Goal: Task Accomplishment & Management: Use online tool/utility

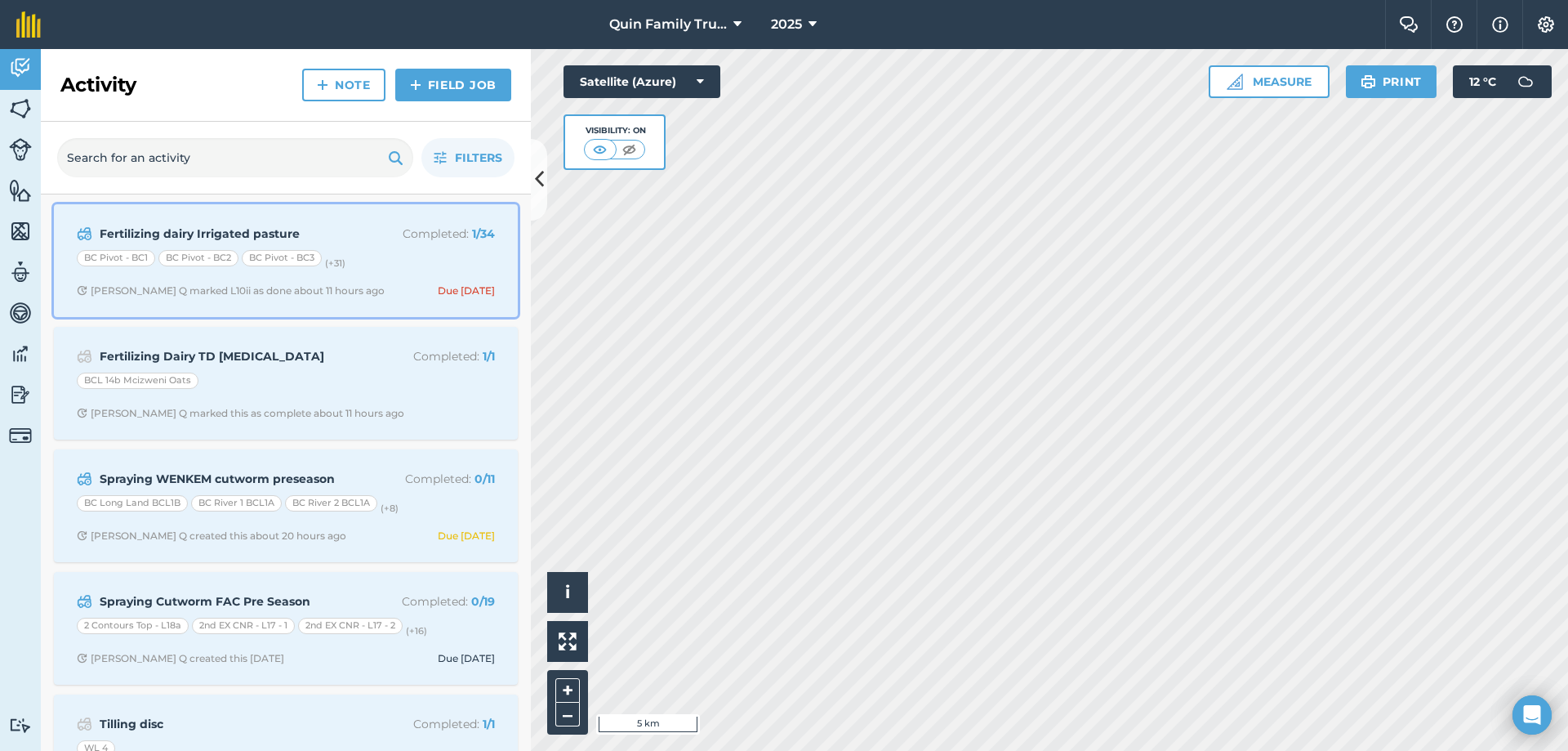
click at [407, 236] on p "Completed : 1 / 34" at bounding box center [430, 233] width 129 height 18
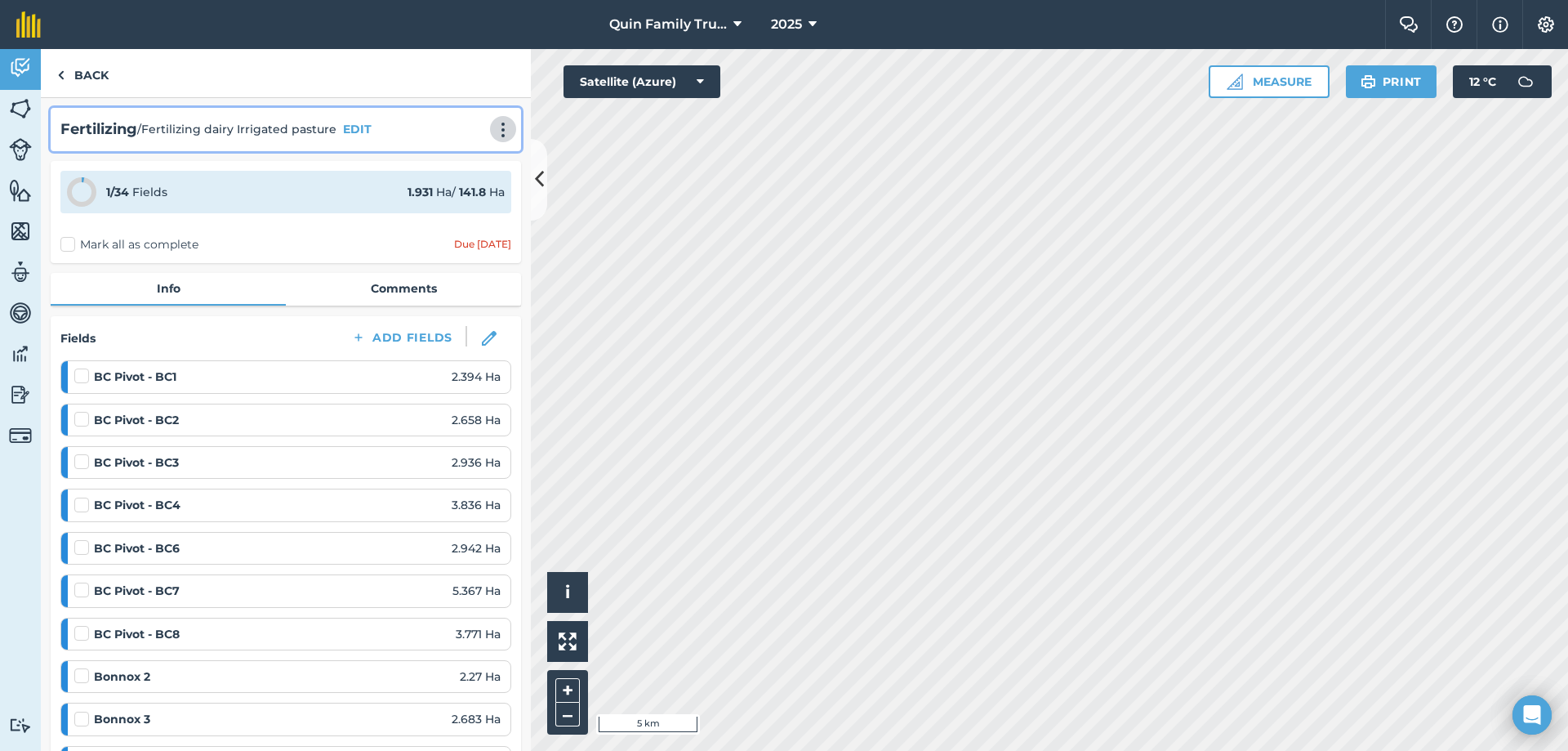
click at [494, 129] on img at bounding box center [503, 129] width 20 height 16
click at [470, 159] on link "Print" at bounding box center [469, 165] width 105 height 32
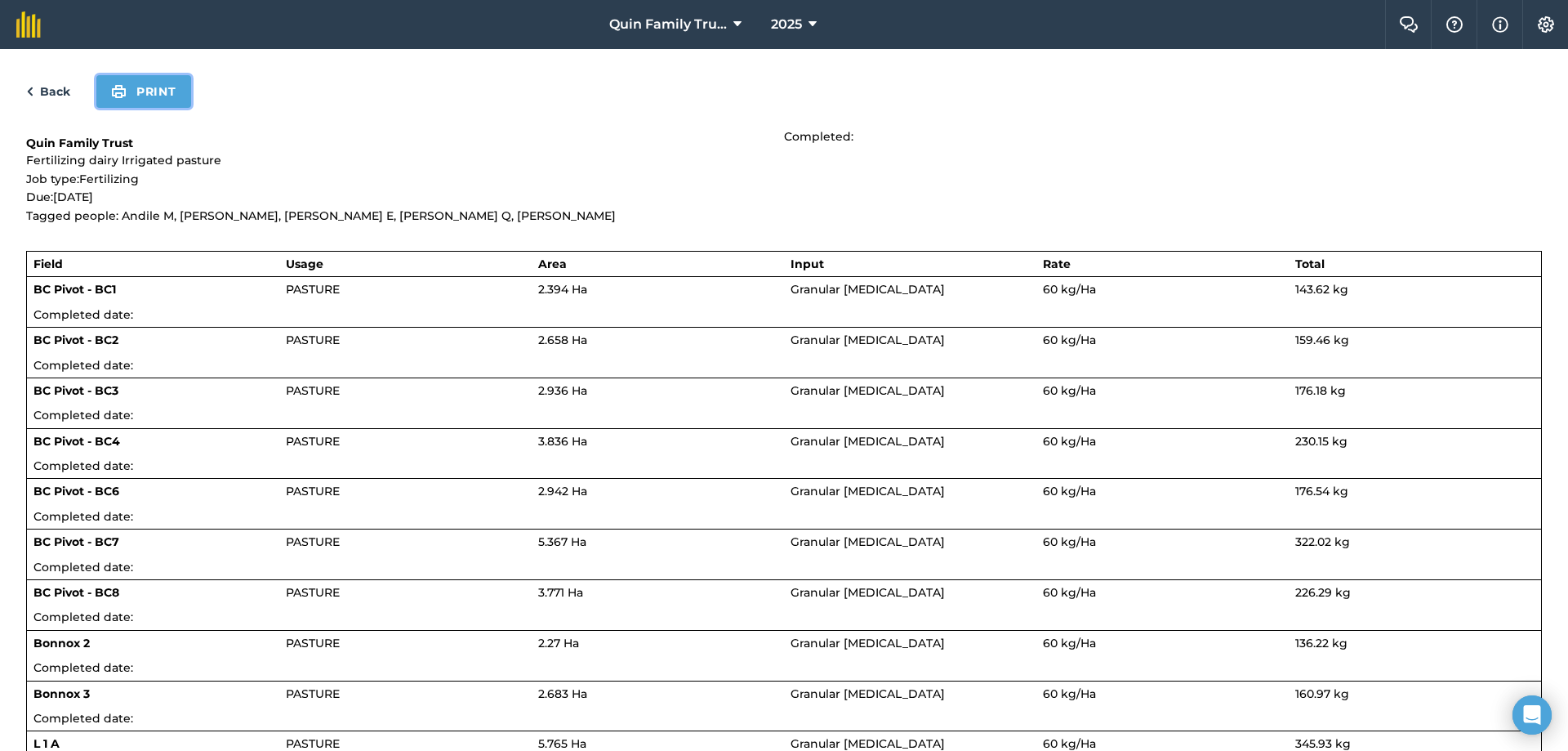
click at [129, 101] on button "Print" at bounding box center [144, 91] width 95 height 32
click at [54, 76] on div "Back Print" at bounding box center [783, 91] width 1516 height 32
click at [54, 93] on link "Back" at bounding box center [48, 91] width 44 height 20
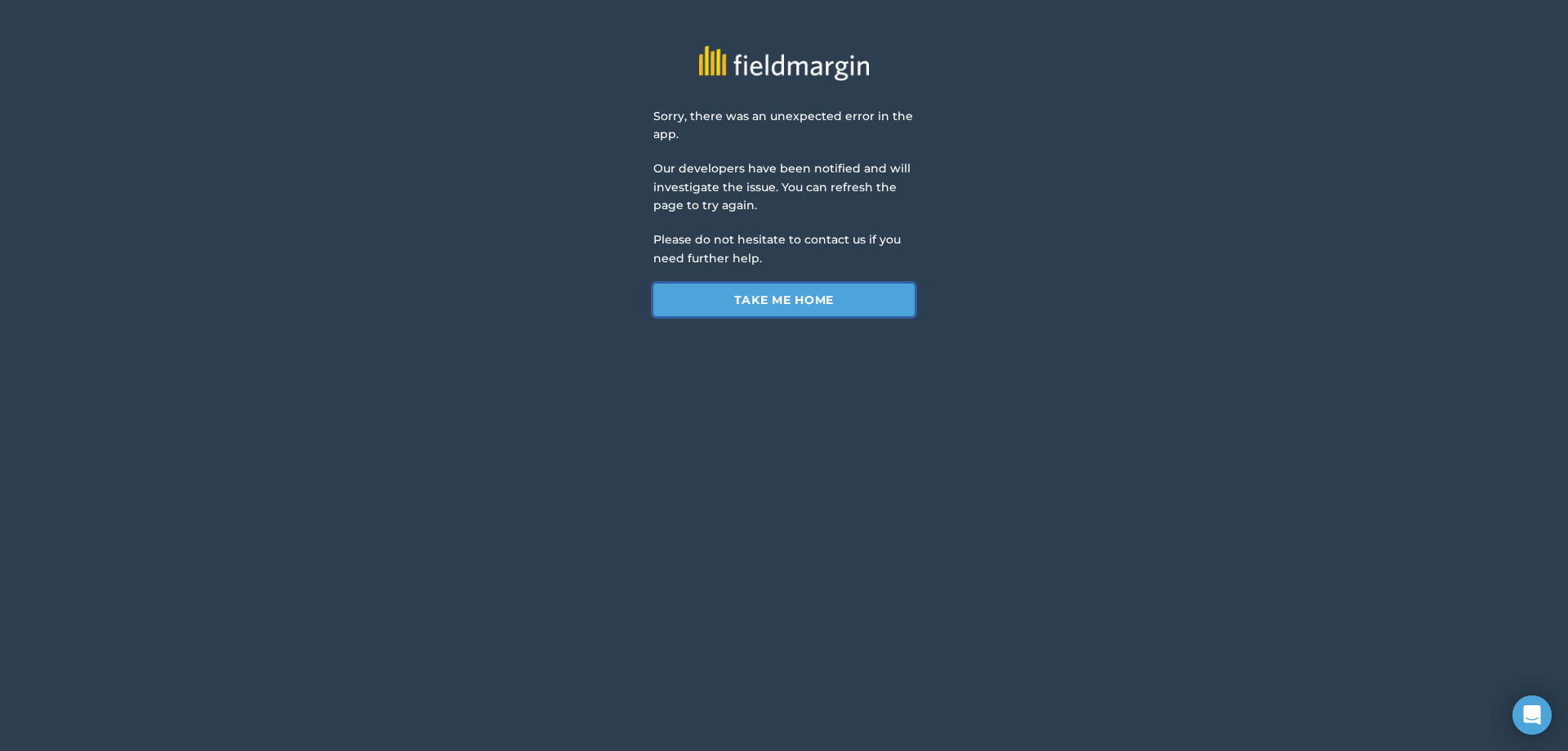
click at [803, 303] on link "Take me home" at bounding box center [784, 300] width 262 height 32
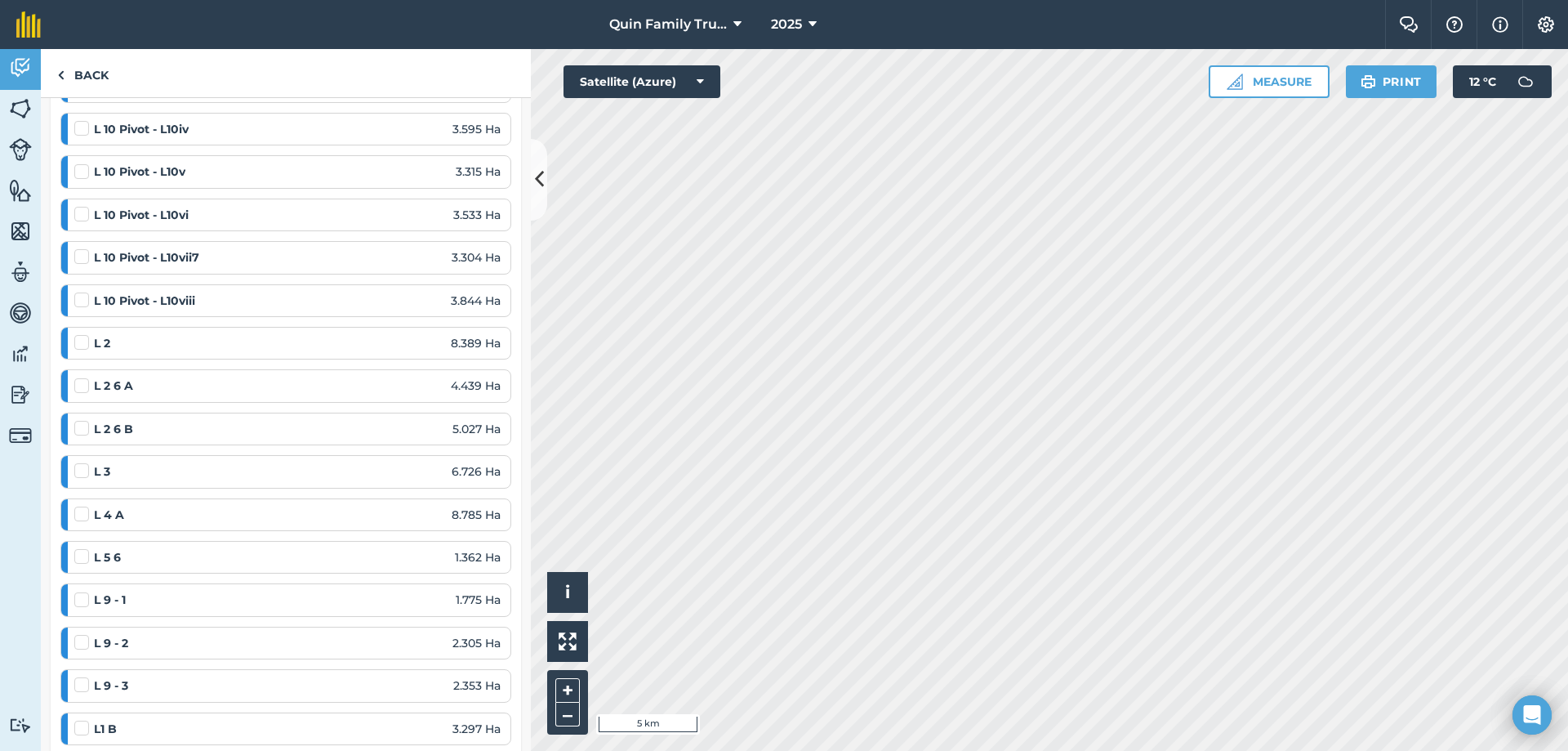
scroll to position [1089, 0]
click at [224, 562] on div "L1ec 5.884 Ha" at bounding box center [287, 554] width 426 height 18
click at [474, 555] on span "5.884 Ha" at bounding box center [476, 554] width 49 height 18
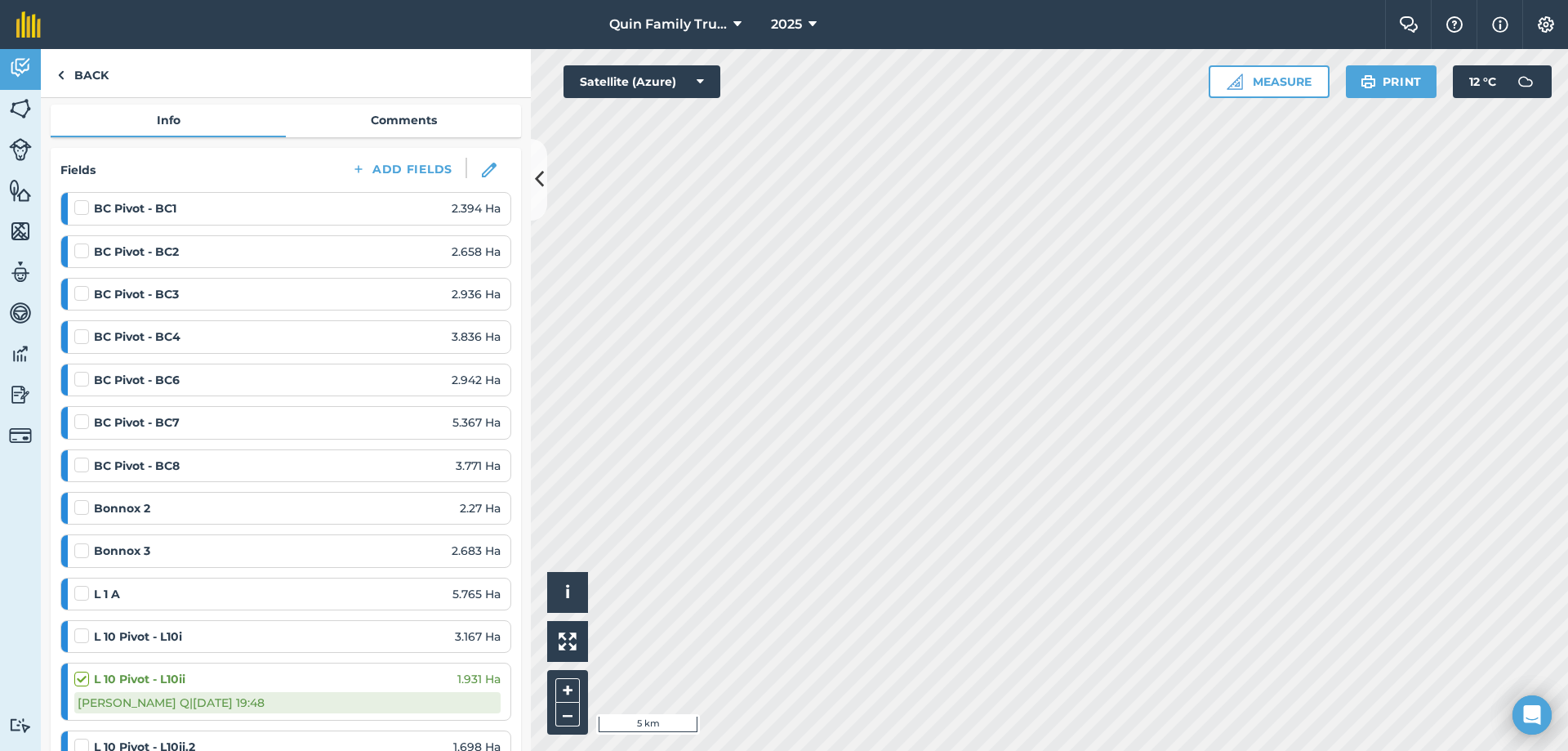
scroll to position [0, 0]
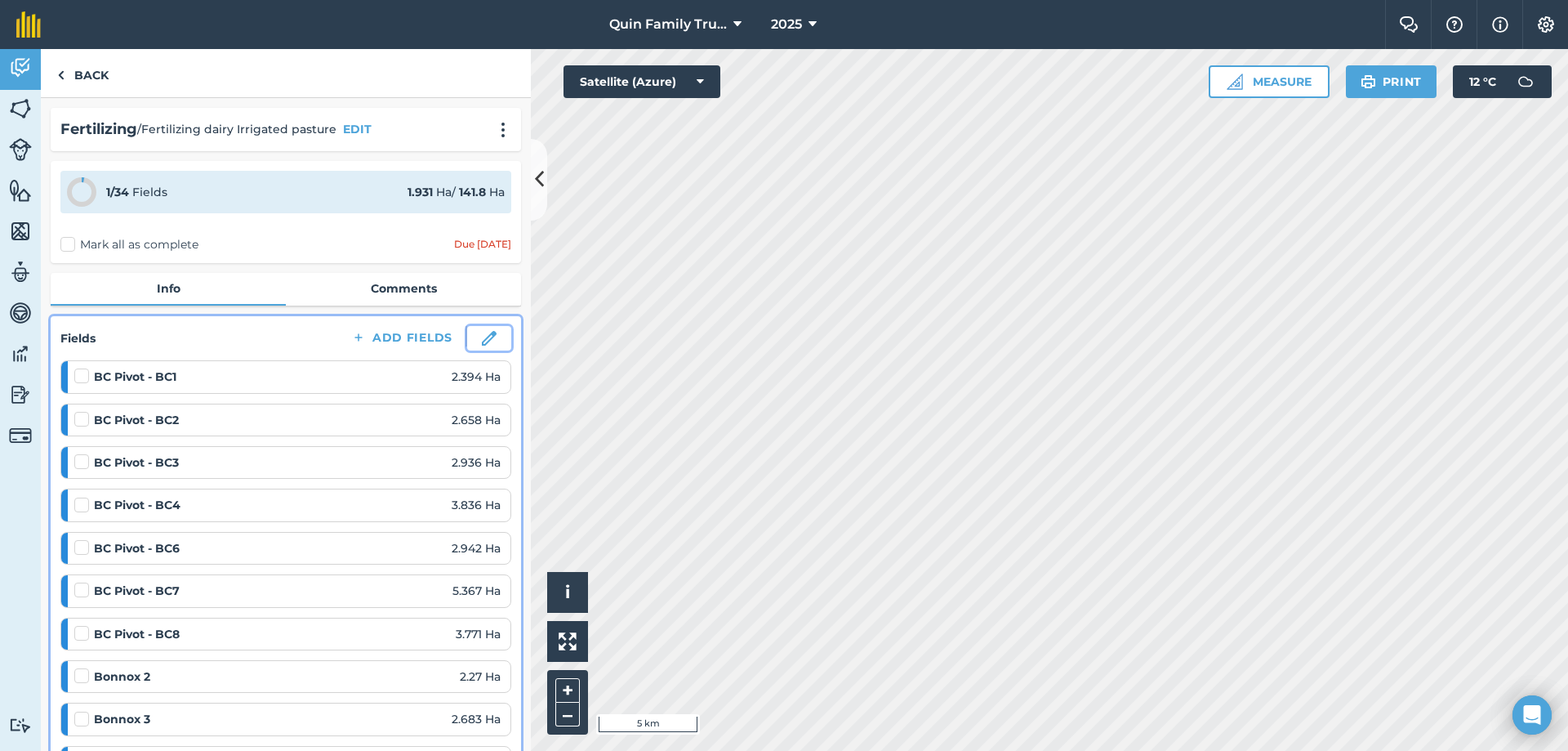
click at [481, 343] on img at bounding box center [488, 338] width 14 height 14
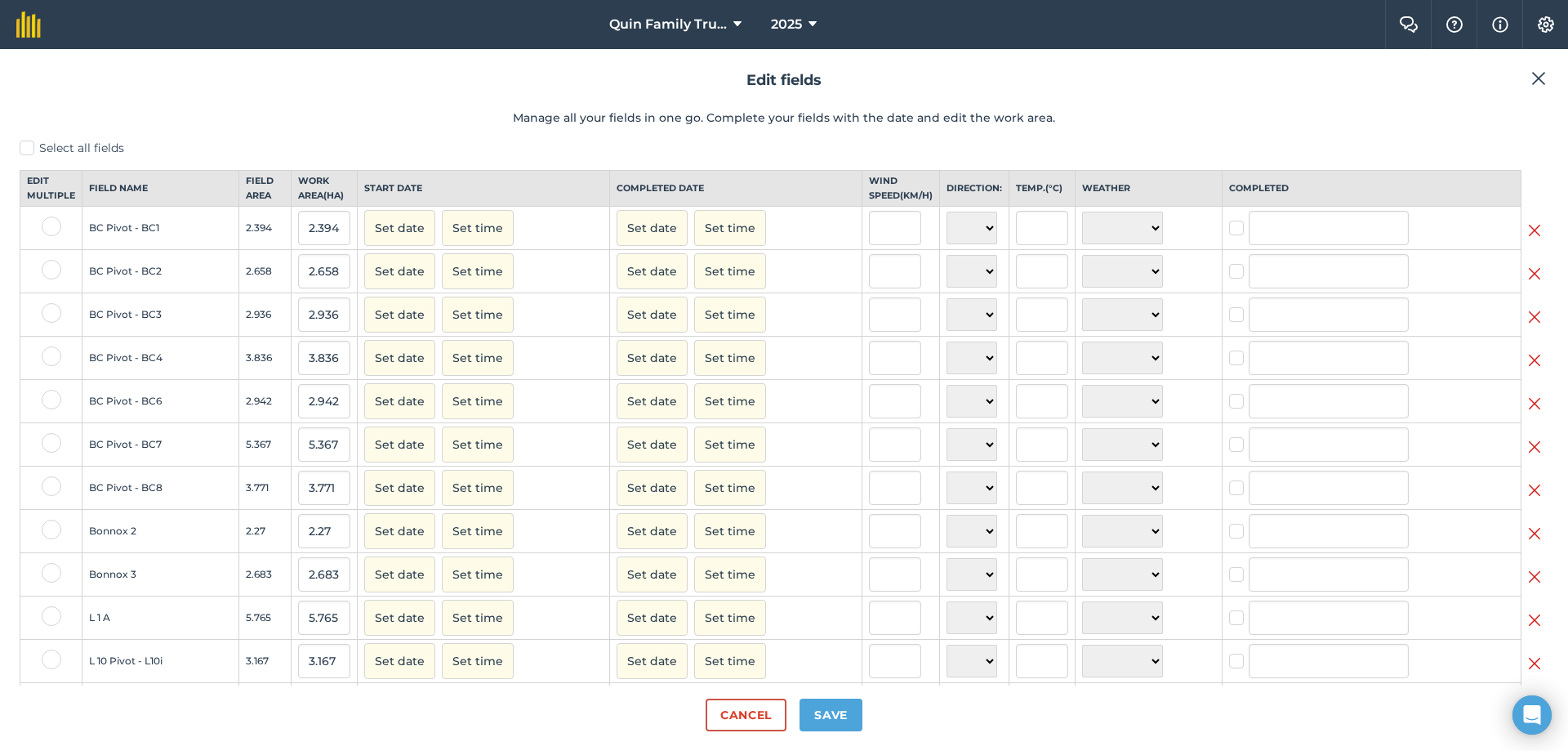
type input "Rhett Quin"
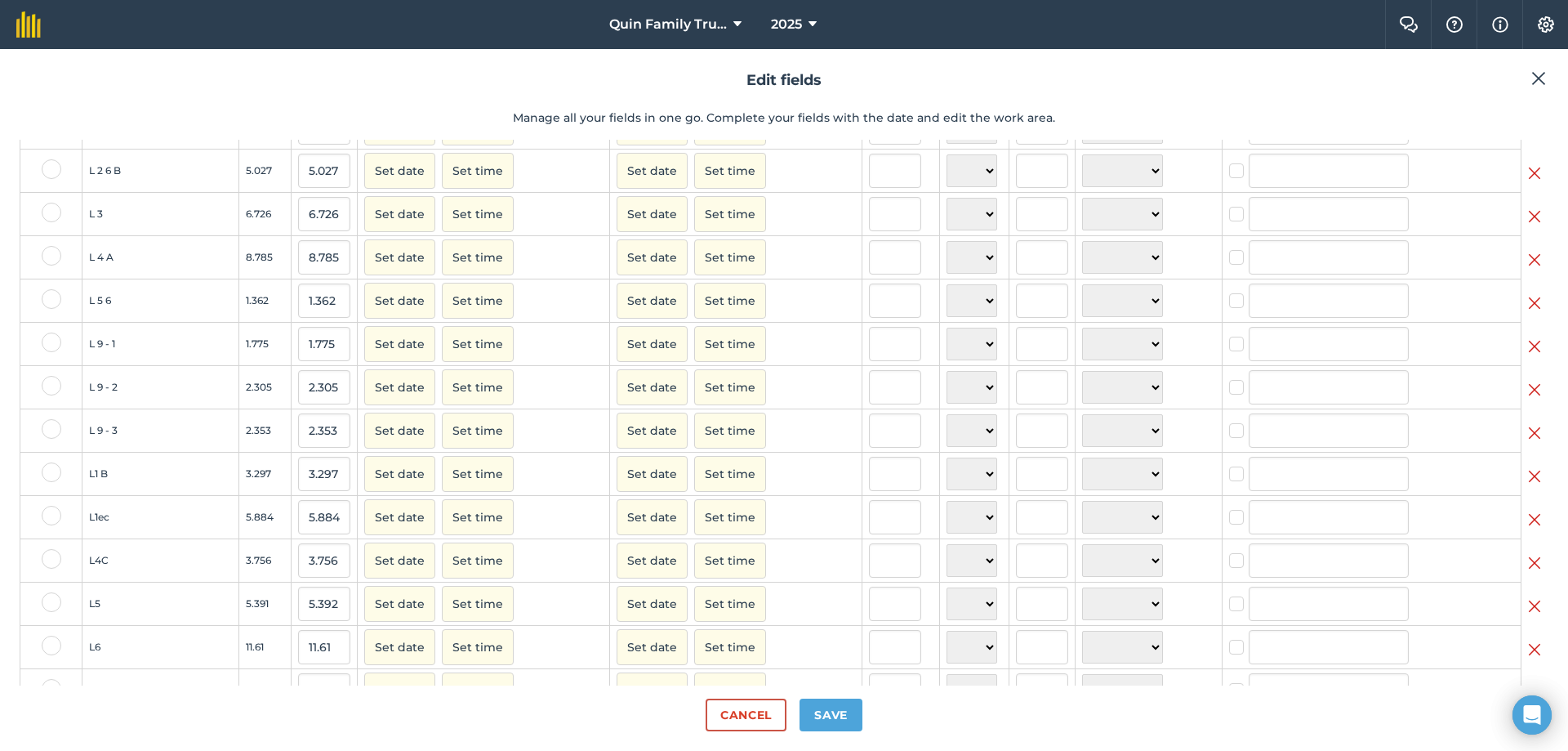
scroll to position [1028, 0]
click at [323, 473] on input "5.884" at bounding box center [323, 470] width 52 height 34
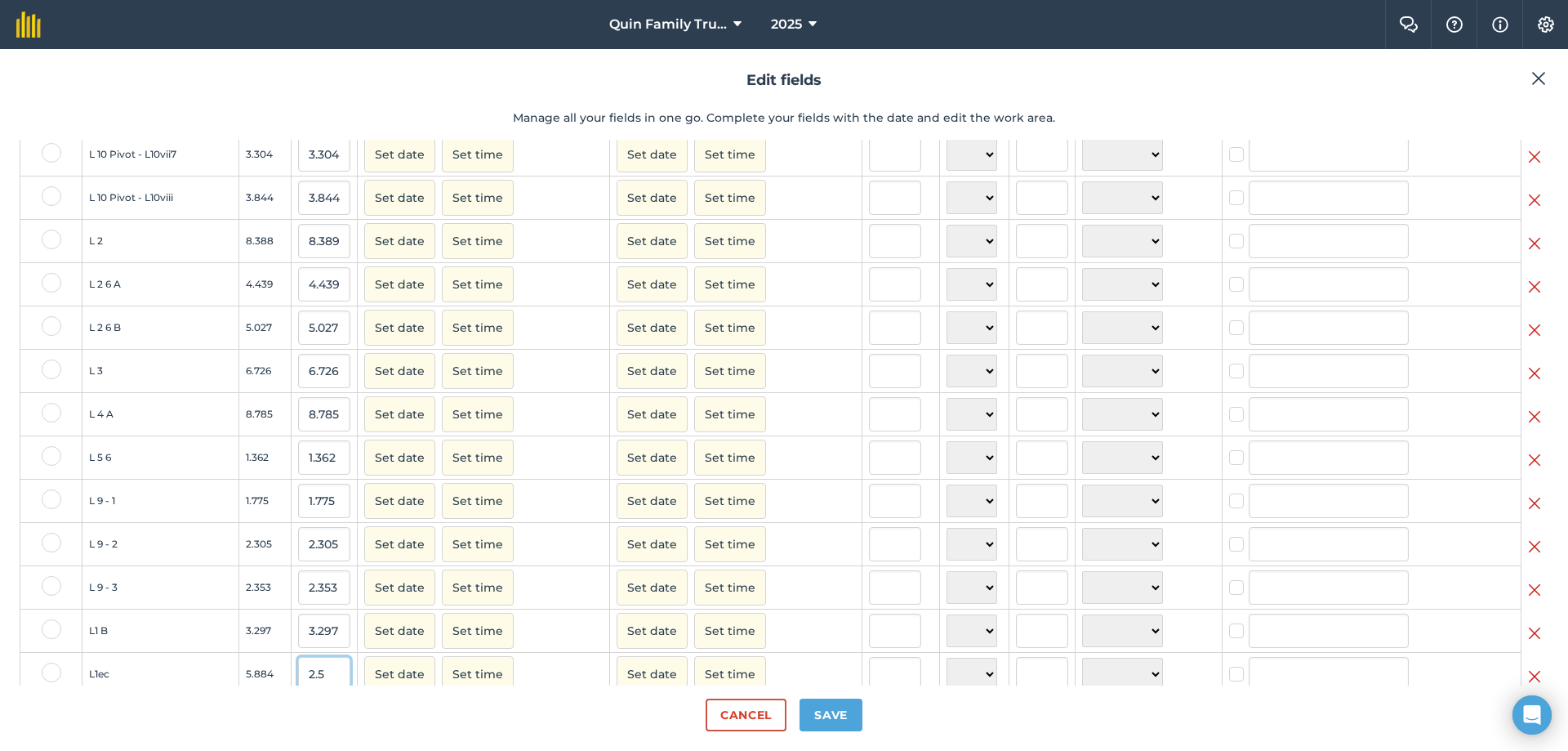
type input "2.5"
click at [824, 714] on button "Save" at bounding box center [831, 715] width 63 height 32
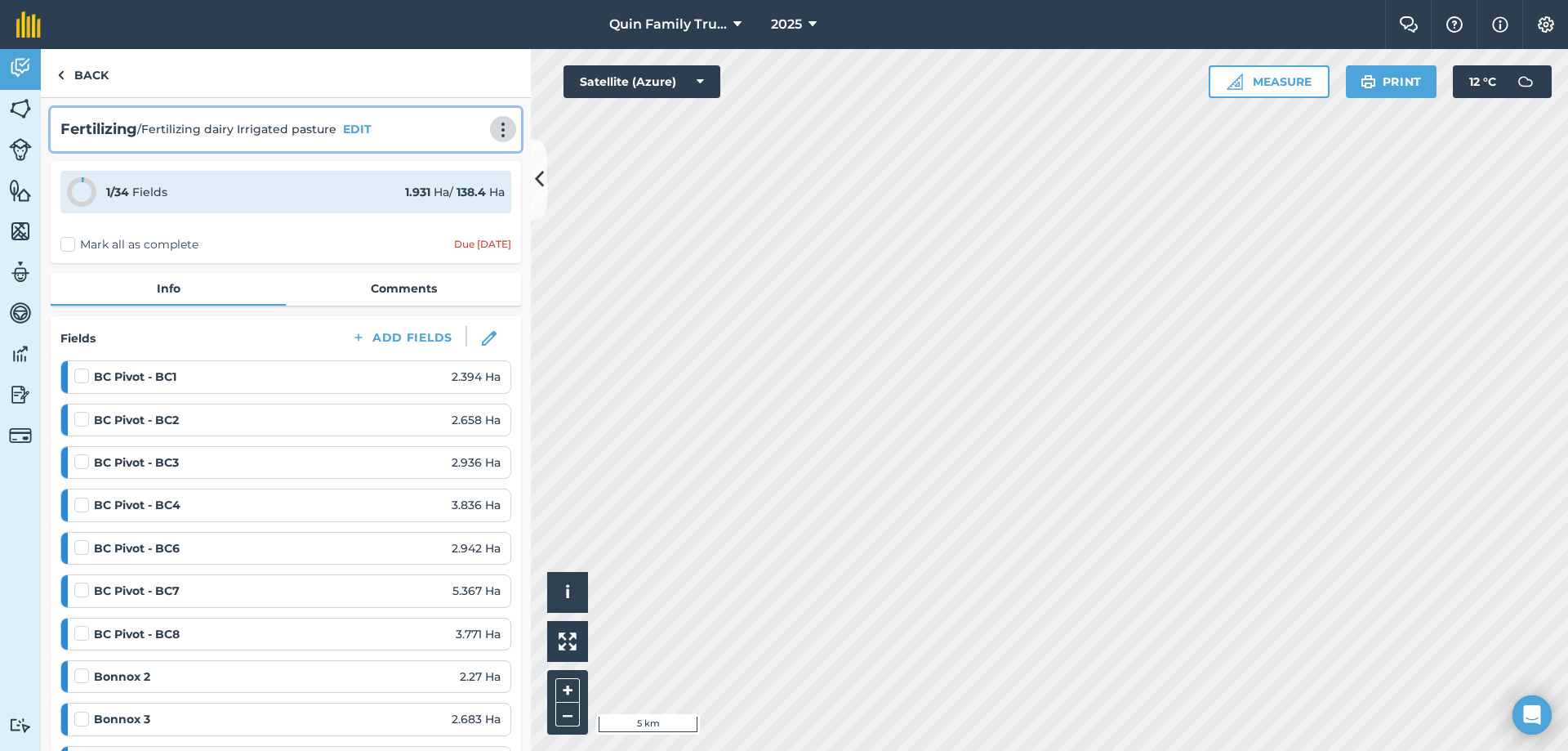
click at [494, 130] on img at bounding box center [503, 129] width 20 height 16
click at [447, 163] on link "Print" at bounding box center [469, 165] width 105 height 32
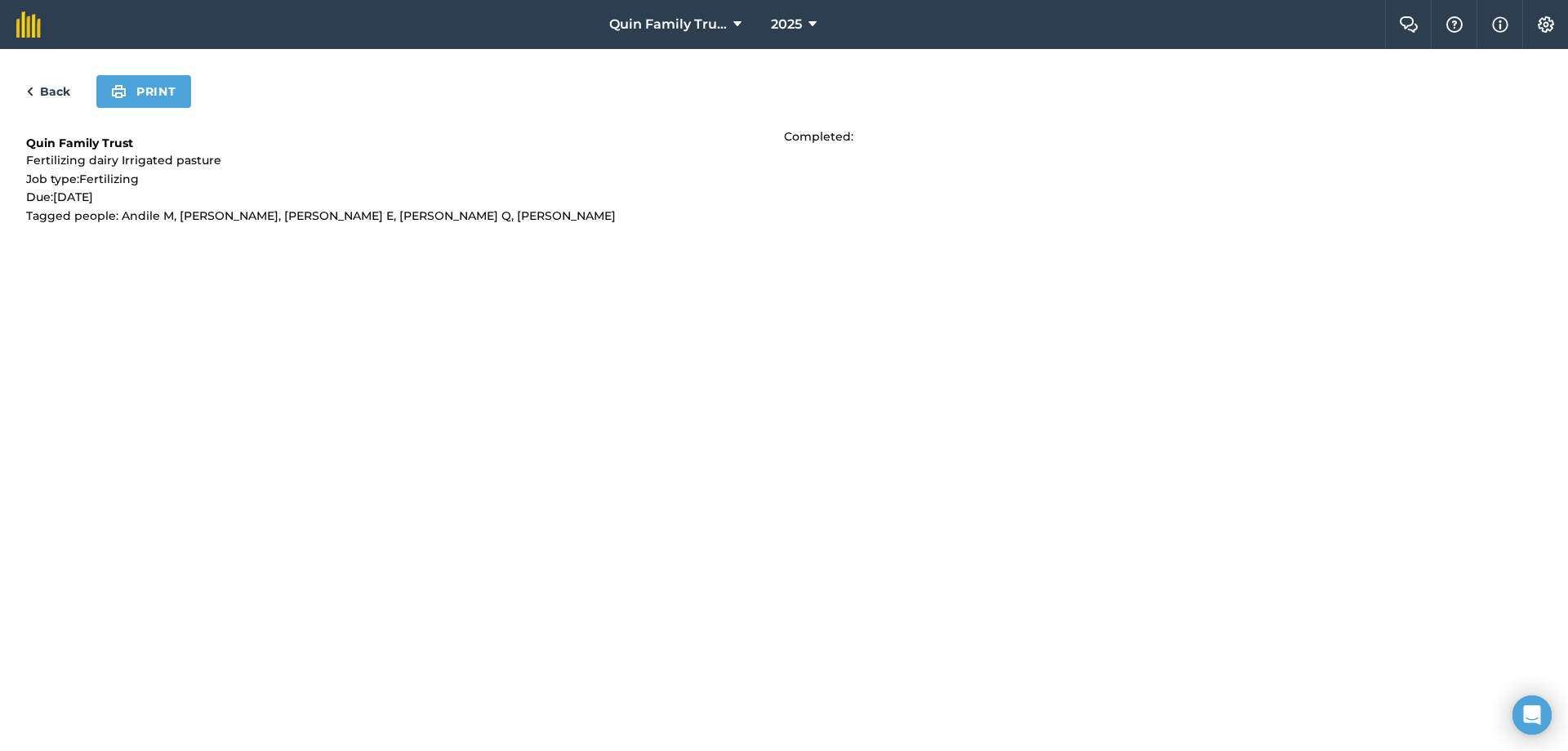
click at [39, 96] on link "Back" at bounding box center [48, 91] width 44 height 20
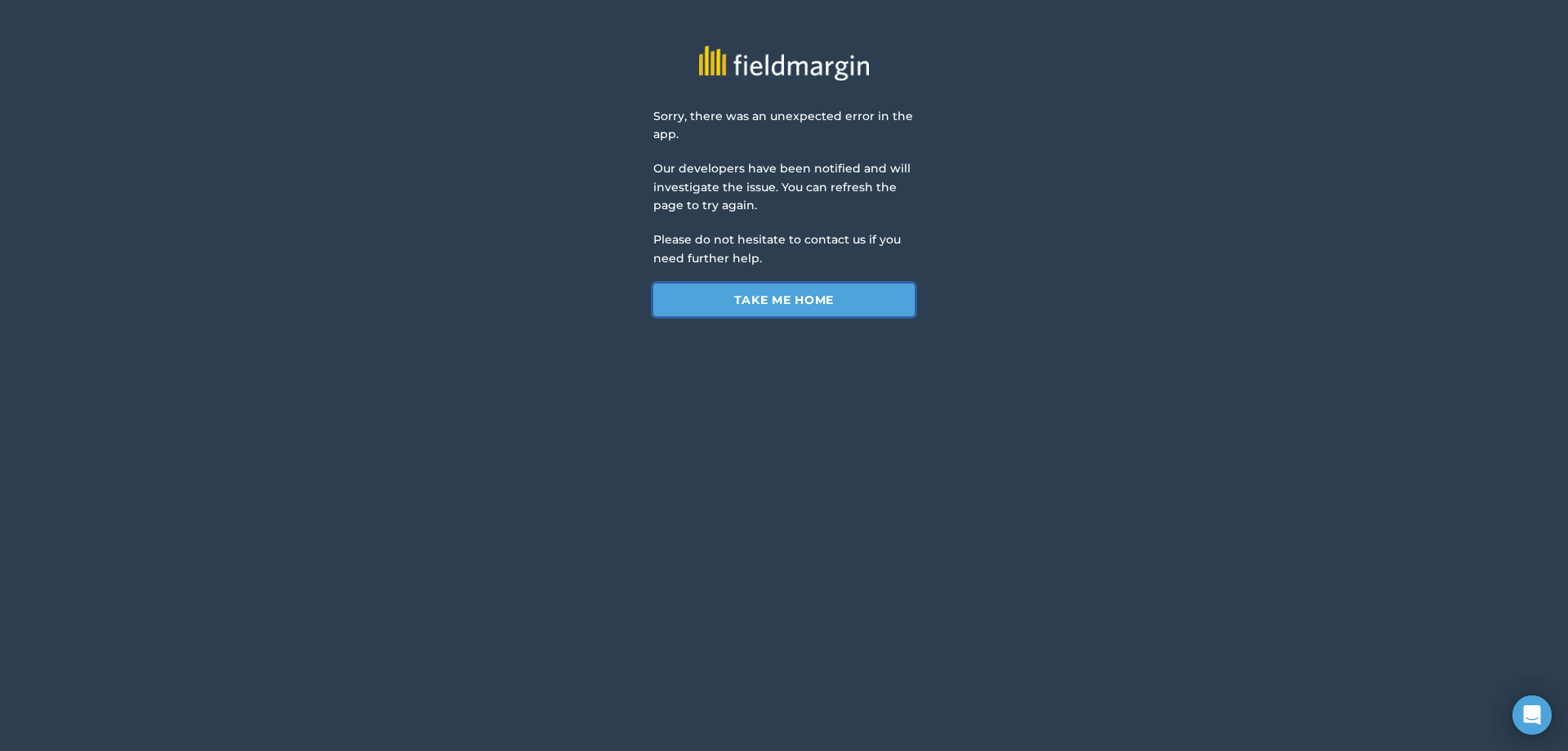
click at [755, 302] on link "Take me home" at bounding box center [784, 300] width 262 height 32
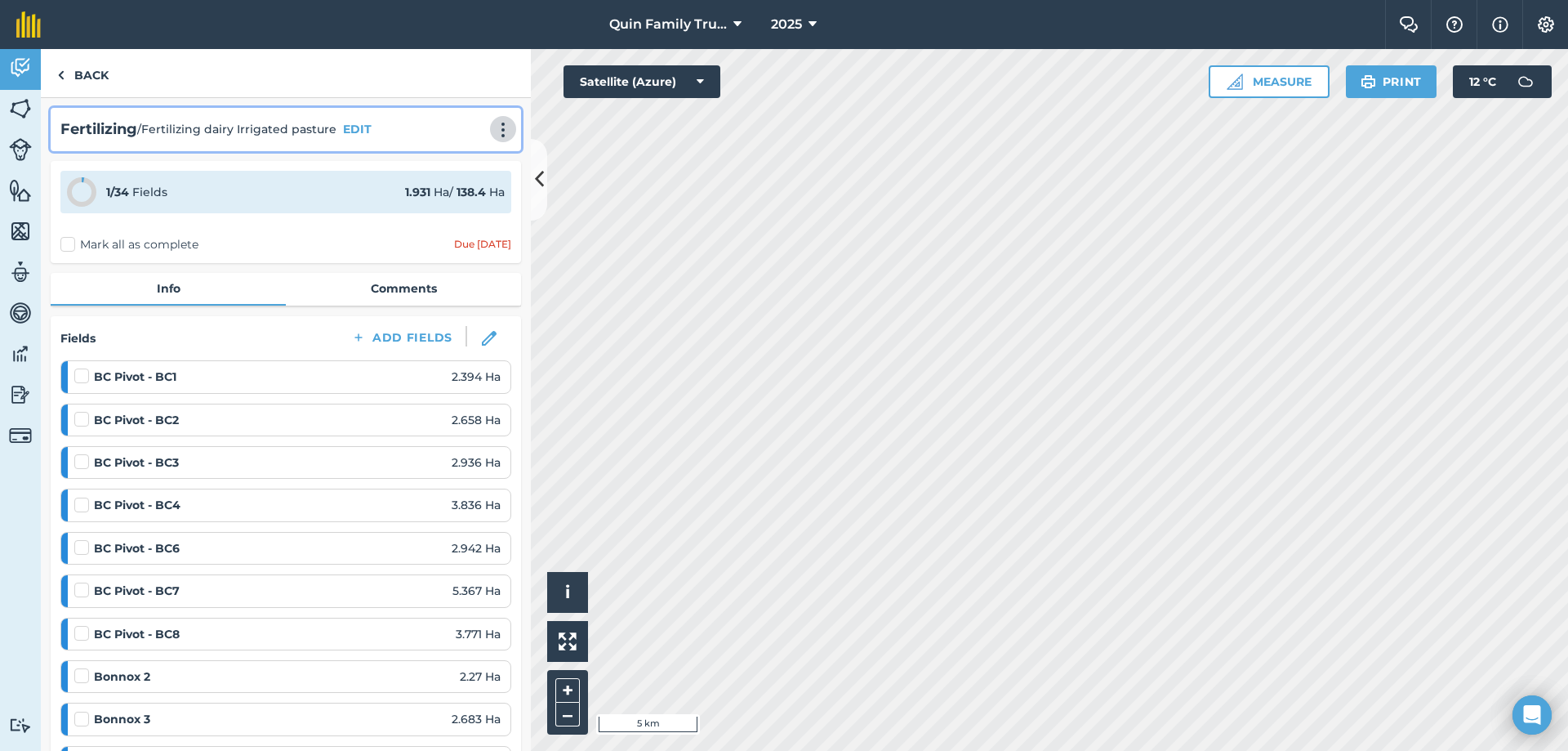
click at [495, 130] on img at bounding box center [503, 129] width 20 height 16
click at [472, 165] on link "Print" at bounding box center [469, 165] width 105 height 32
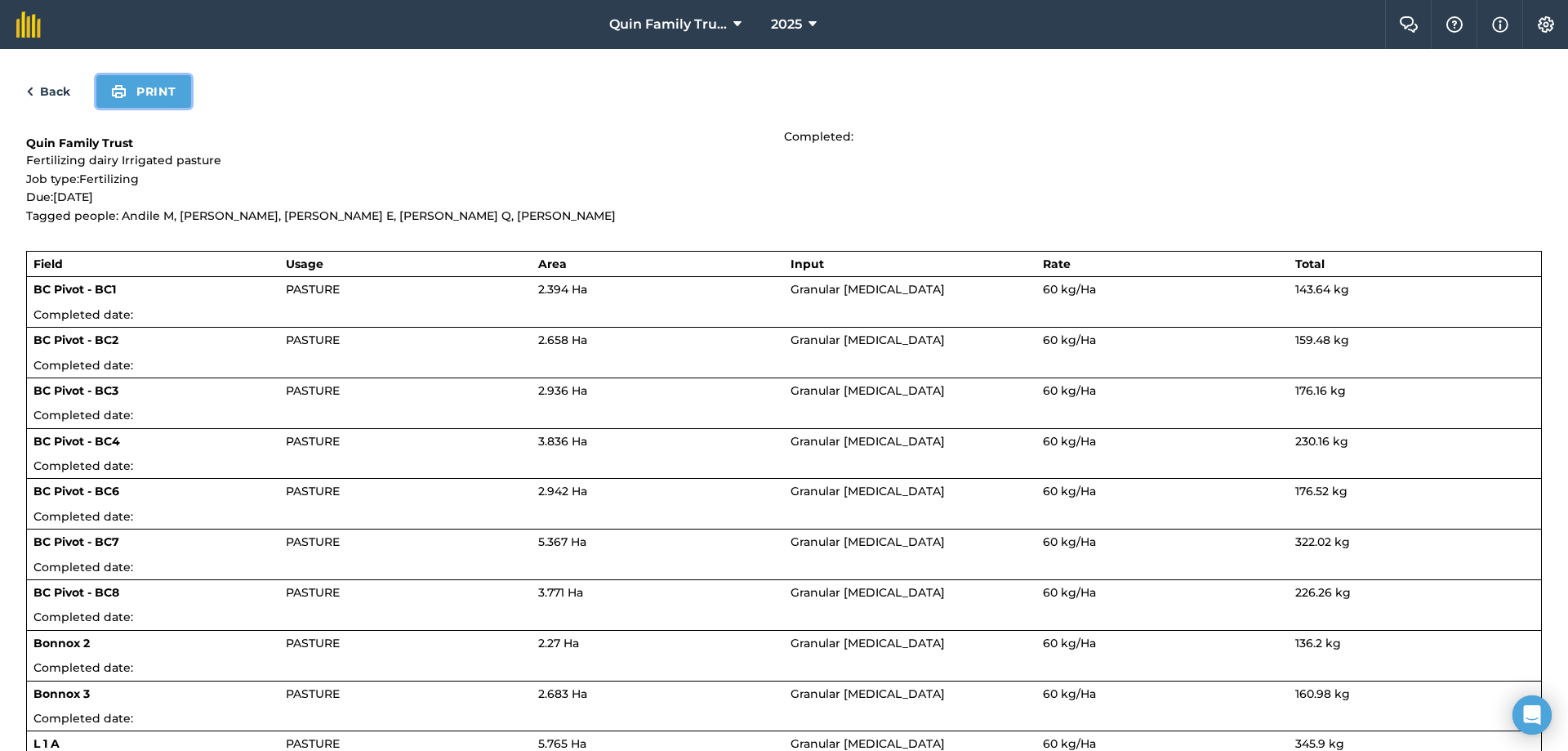
click at [136, 91] on button "Print" at bounding box center [144, 91] width 95 height 32
